Goal: Transaction & Acquisition: Obtain resource

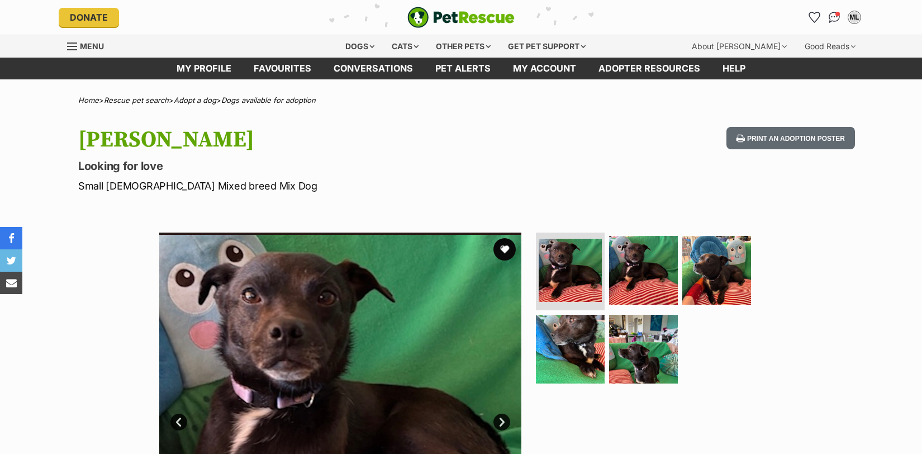
scroll to position [201, 0]
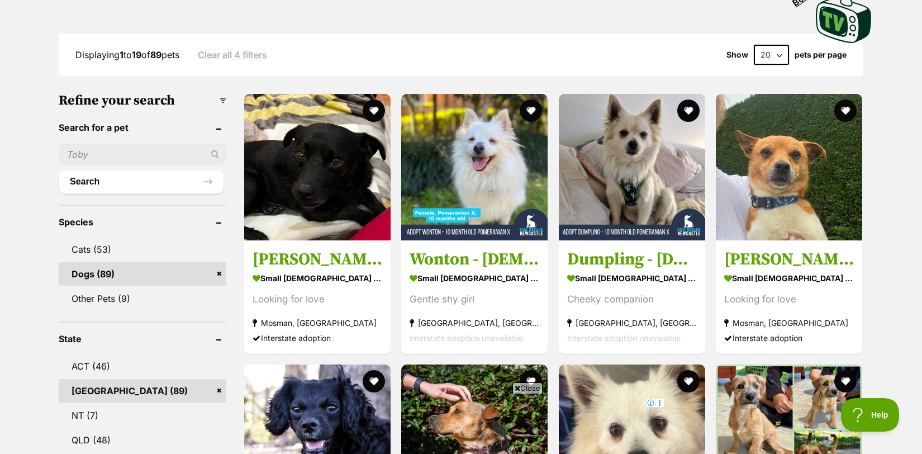
scroll to position [269, 0]
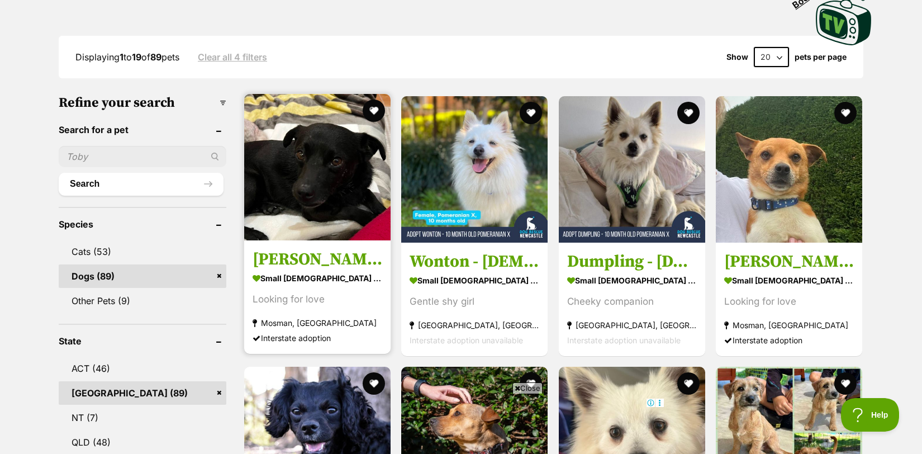
click at [286, 255] on h3 "[PERSON_NAME]" at bounding box center [318, 259] width 130 height 21
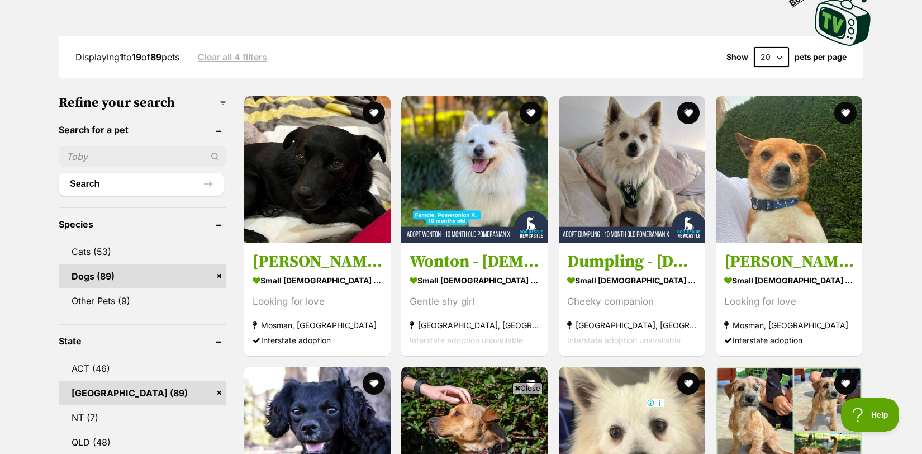
scroll to position [0, 0]
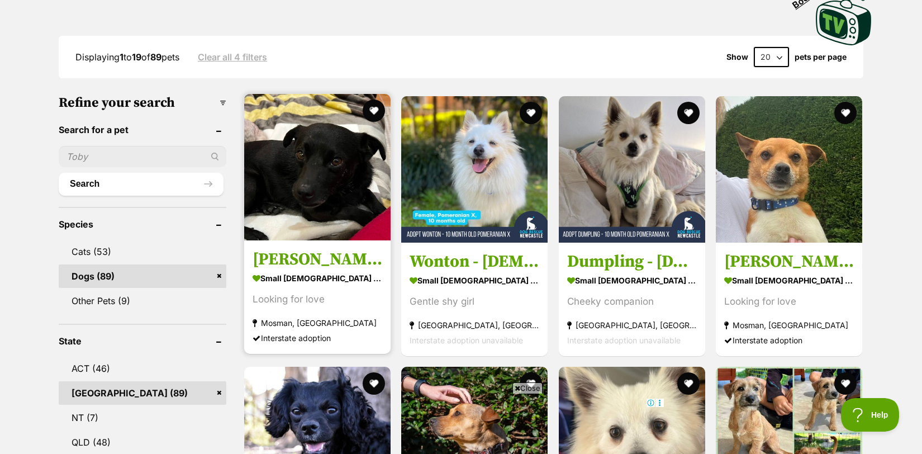
click at [323, 266] on link "Carlos small male Dog Looking for love Mosman, NSW Interstate adoption" at bounding box center [317, 296] width 146 height 113
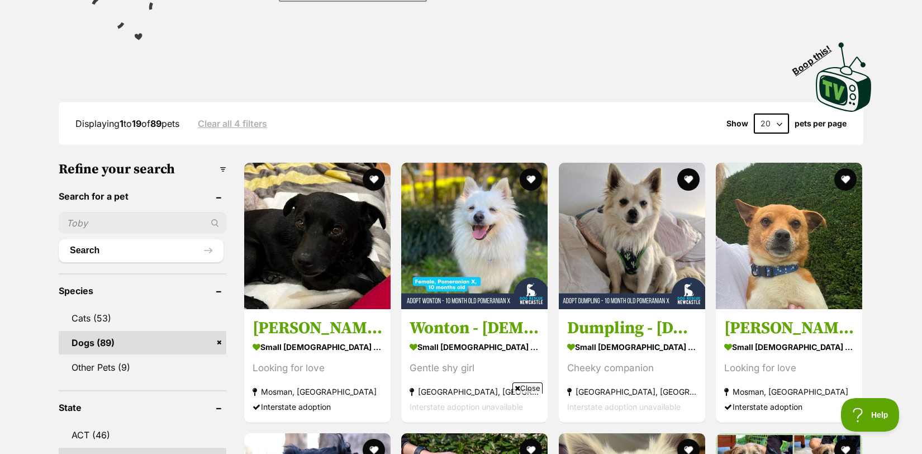
scroll to position [204, 0]
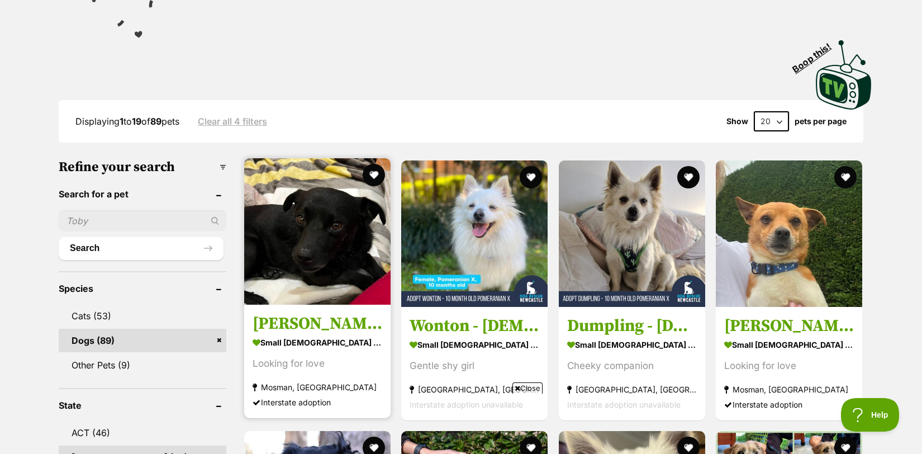
click at [308, 242] on img at bounding box center [317, 231] width 146 height 146
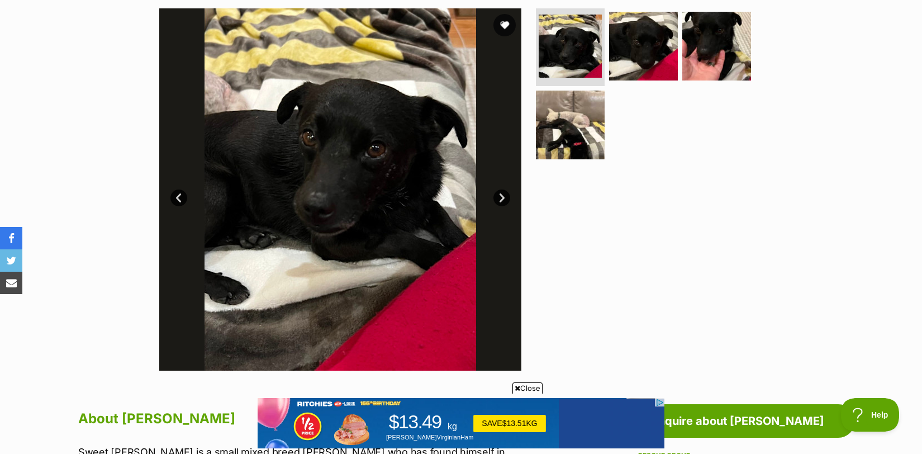
scroll to position [223, 0]
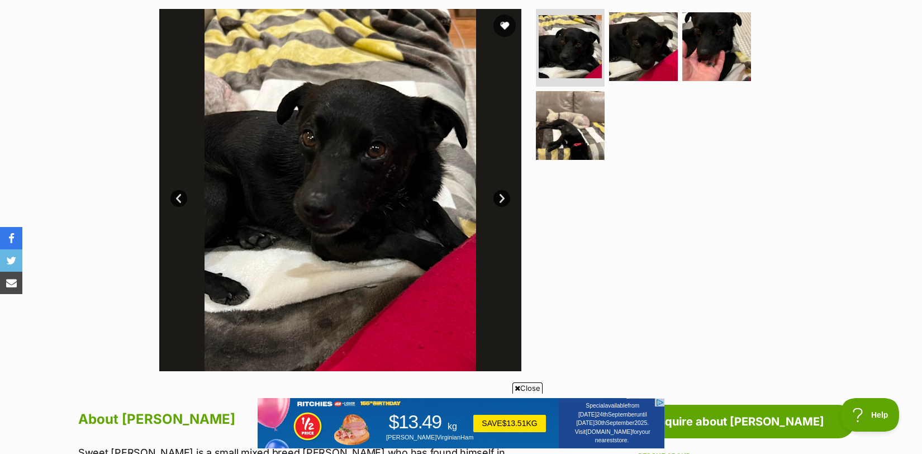
click at [499, 197] on link "Next" at bounding box center [501, 198] width 17 height 17
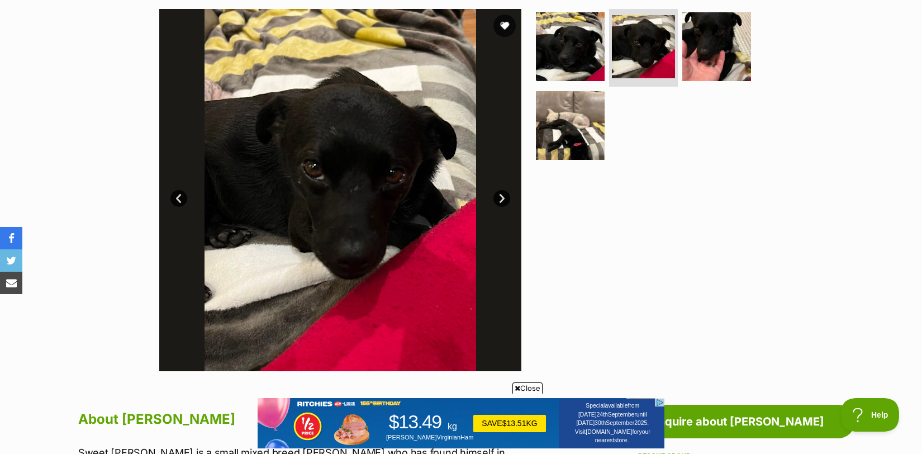
click at [499, 197] on link "Next" at bounding box center [501, 198] width 17 height 17
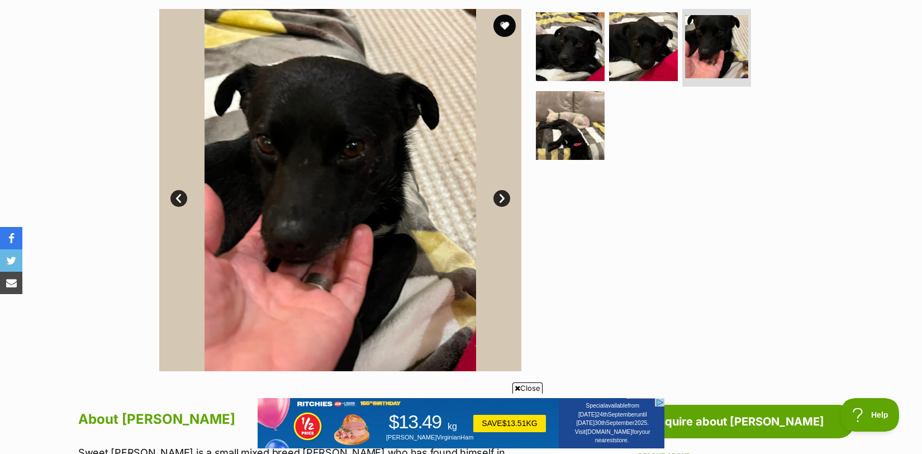
click at [499, 197] on link "Next" at bounding box center [501, 198] width 17 height 17
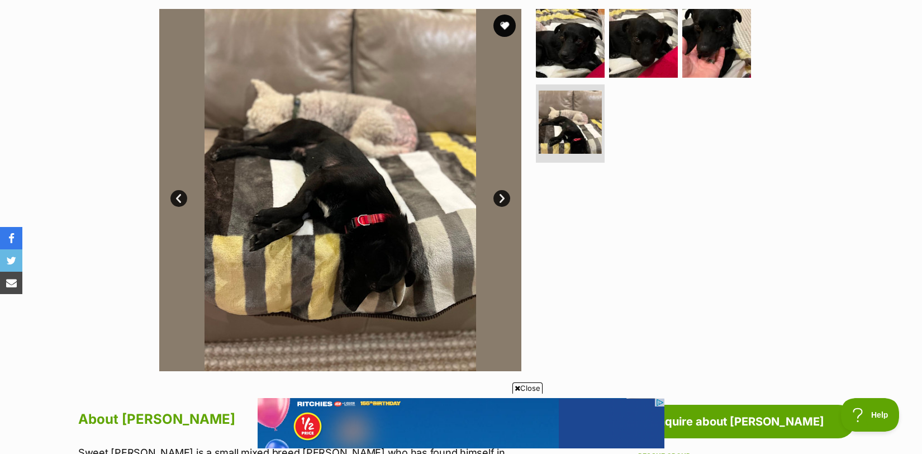
click at [499, 197] on link "Next" at bounding box center [501, 198] width 17 height 17
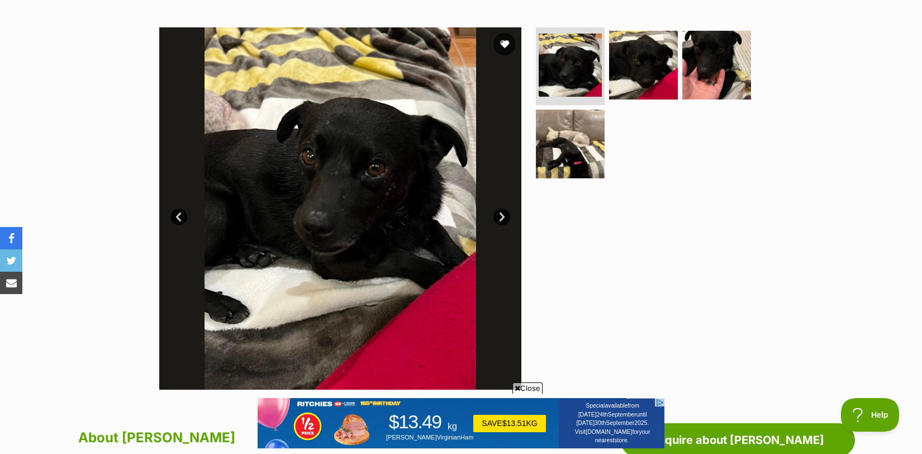
scroll to position [197, 0]
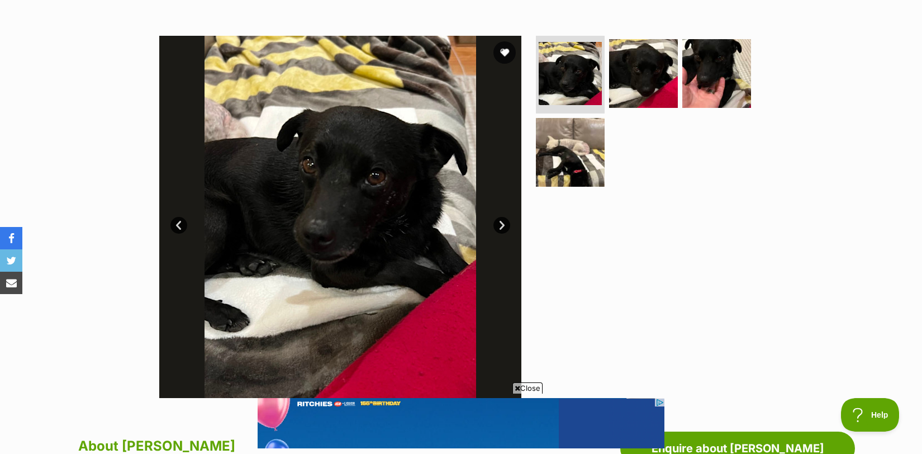
click at [495, 222] on link "Next" at bounding box center [501, 225] width 17 height 17
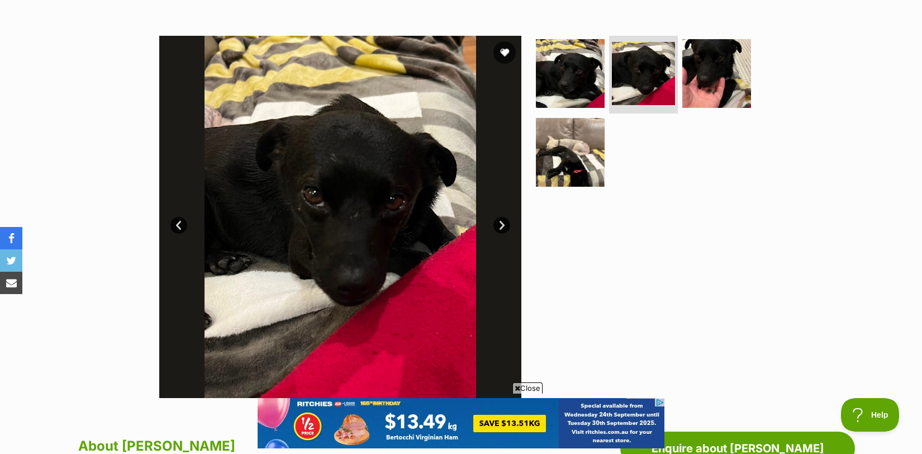
scroll to position [0, 0]
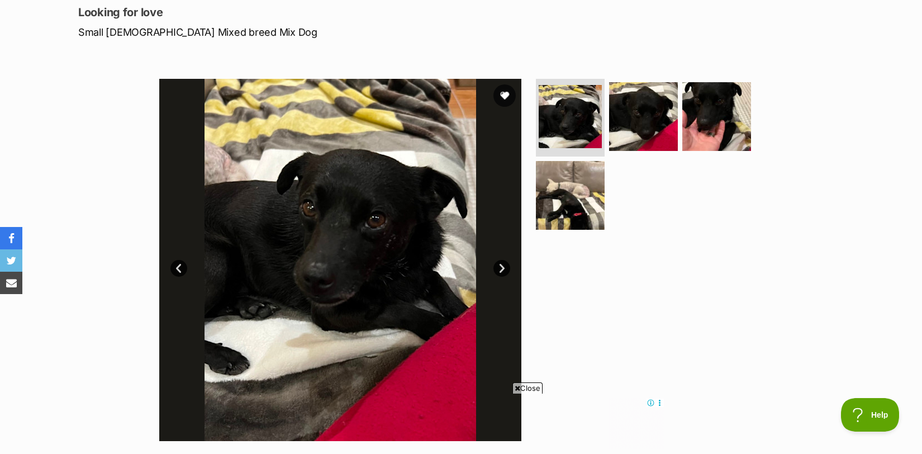
click at [498, 267] on link "Next" at bounding box center [501, 268] width 17 height 17
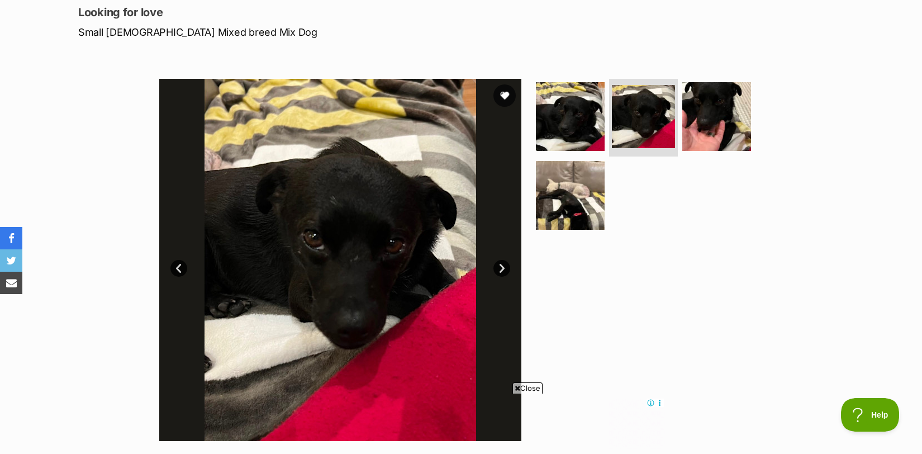
click at [498, 267] on link "Next" at bounding box center [501, 268] width 17 height 17
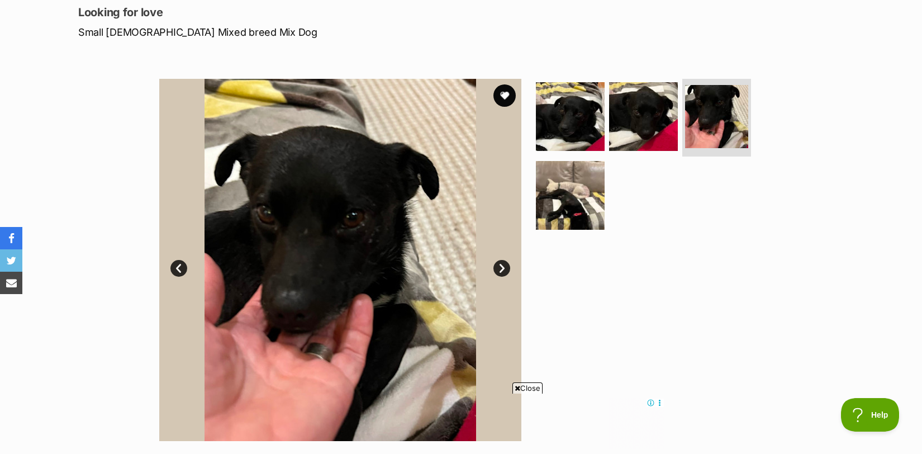
click at [498, 267] on link "Next" at bounding box center [501, 268] width 17 height 17
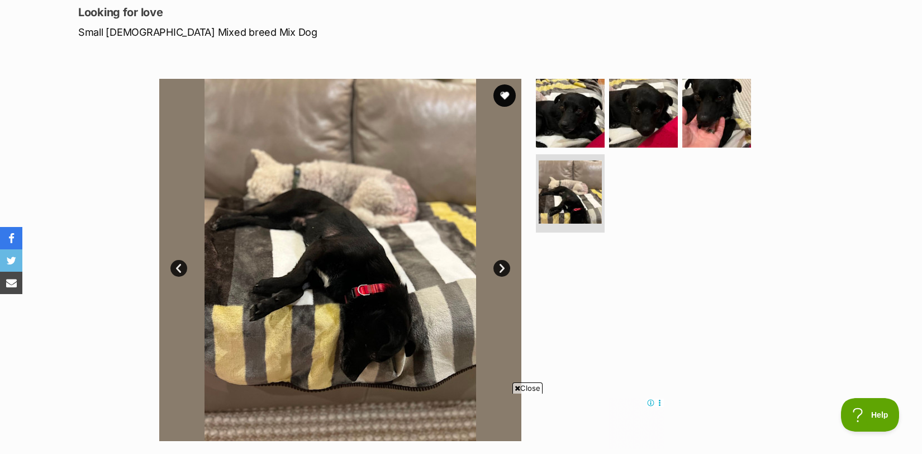
click at [174, 269] on link "Prev" at bounding box center [178, 268] width 17 height 17
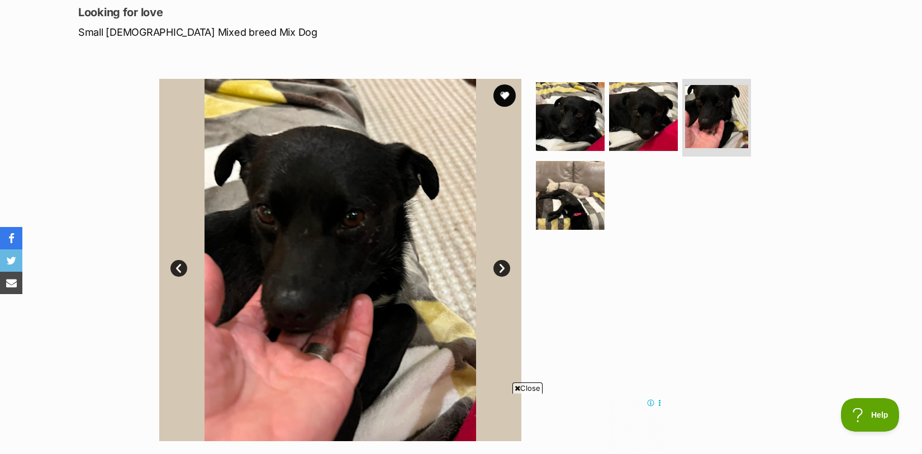
click at [174, 269] on link "Prev" at bounding box center [178, 268] width 17 height 17
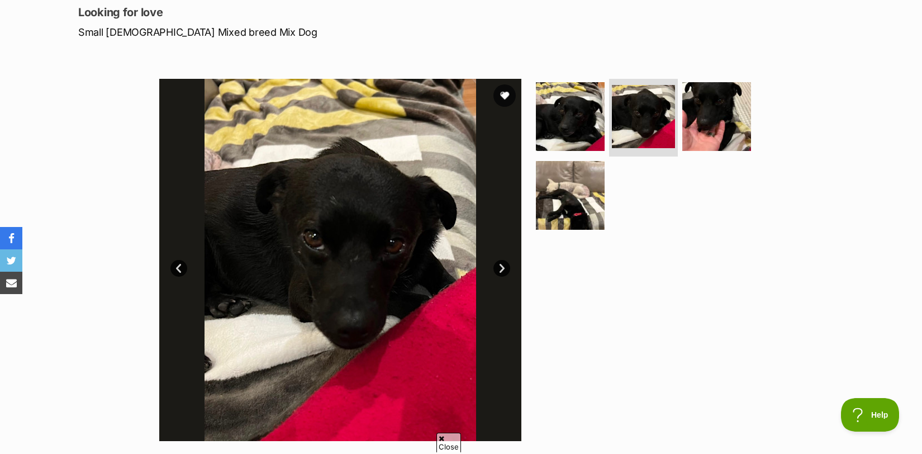
click at [174, 269] on link "Prev" at bounding box center [178, 268] width 17 height 17
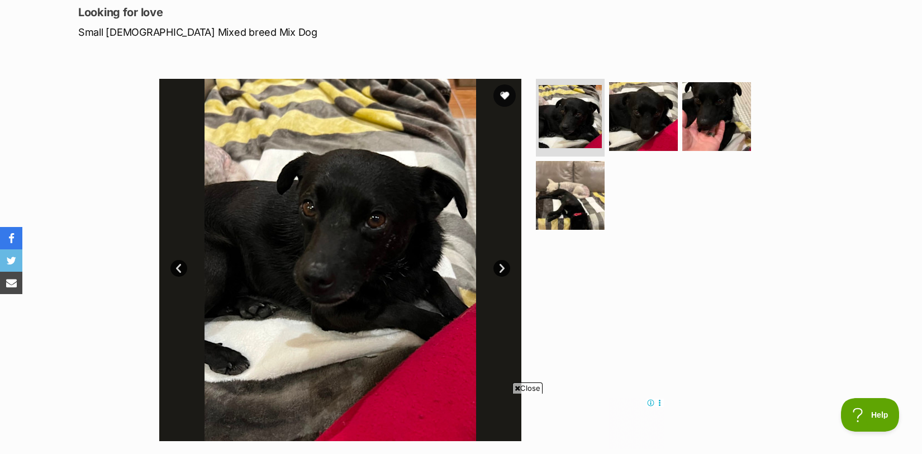
click at [174, 269] on link "Prev" at bounding box center [178, 268] width 17 height 17
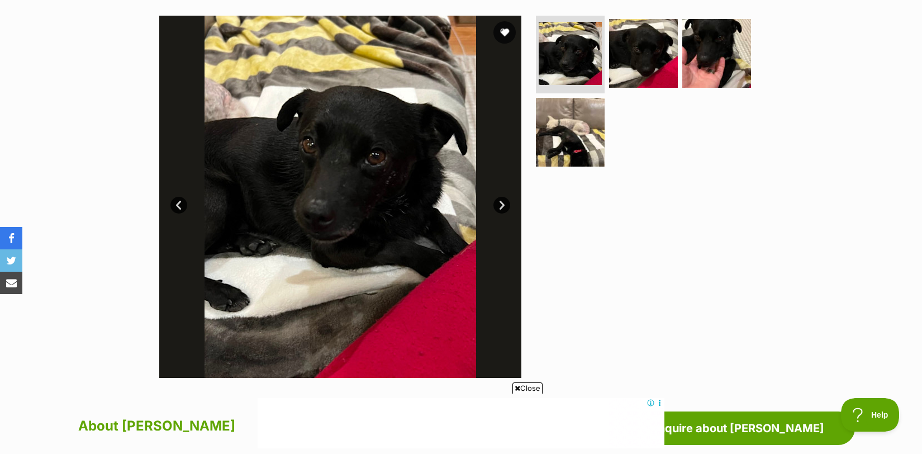
scroll to position [220, 0]
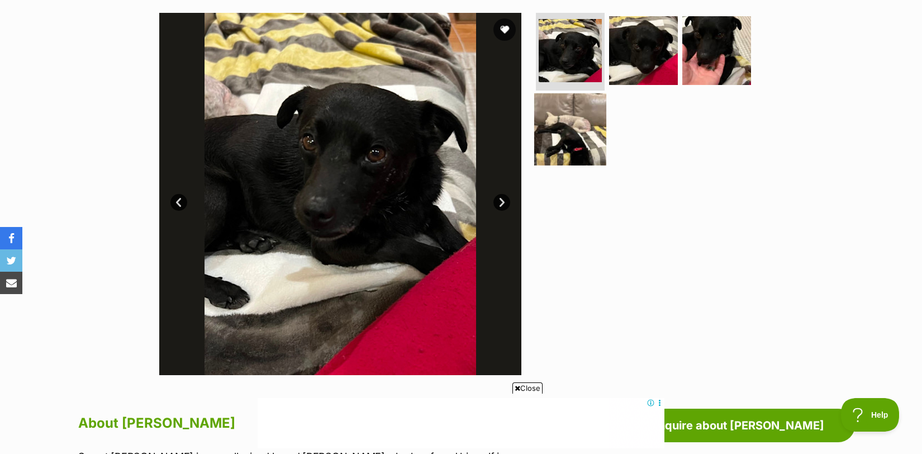
click at [565, 136] on img at bounding box center [570, 129] width 72 height 72
